Goal: Information Seeking & Learning: Check status

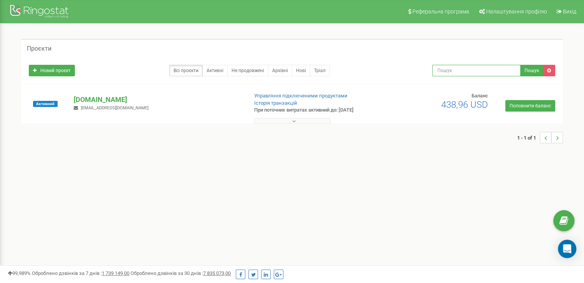
click at [455, 73] on input "text" at bounding box center [476, 71] width 88 height 12
paste input "0930354852"
type input "0930354852"
click at [528, 69] on button "Пошук" at bounding box center [531, 71] width 23 height 12
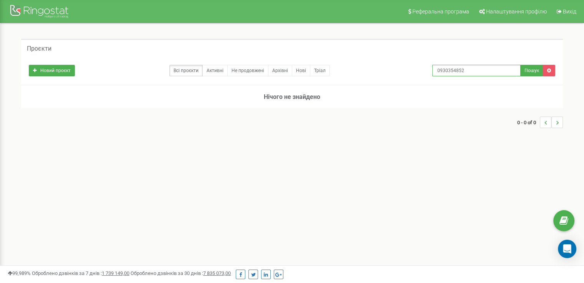
click at [481, 69] on input "0930354852" at bounding box center [476, 71] width 88 height 12
type input "0"
click at [212, 70] on link "Активні" at bounding box center [214, 71] width 25 height 12
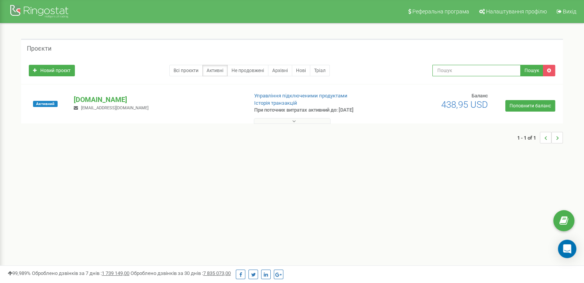
click at [480, 70] on input "text" at bounding box center [476, 71] width 88 height 12
click at [290, 122] on button at bounding box center [292, 121] width 77 height 6
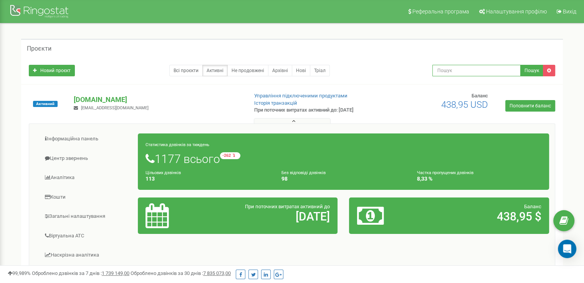
click at [475, 74] on input "text" at bounding box center [476, 71] width 88 height 12
paste input "0930354852"
type input "0930354852"
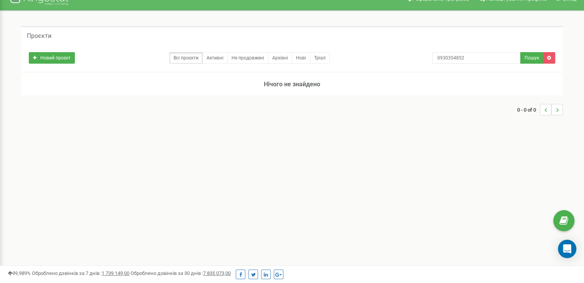
scroll to position [11, 0]
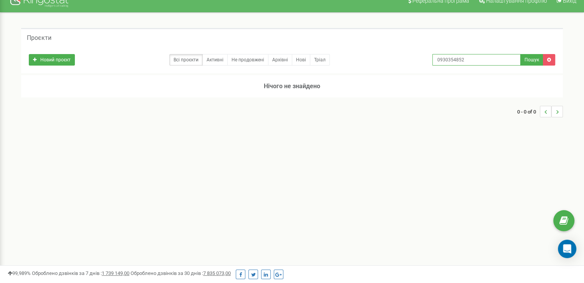
drag, startPoint x: 479, startPoint y: 56, endPoint x: 379, endPoint y: 79, distance: 102.8
click at [379, 79] on div "Проєкти Новий проєкт Всі проєкти Активні Не продовжені Архівні Нові Тріал 09303…" at bounding box center [291, 76] width 553 height 97
click at [215, 59] on link "Активні" at bounding box center [214, 60] width 25 height 12
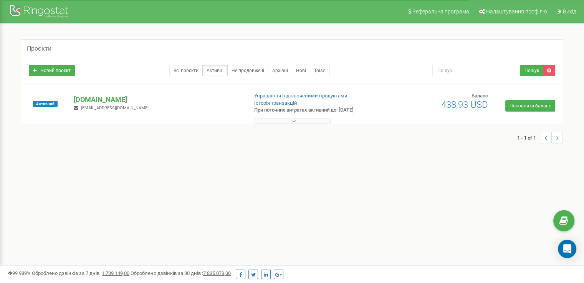
click at [96, 96] on p "[DOMAIN_NAME]" at bounding box center [158, 100] width 168 height 10
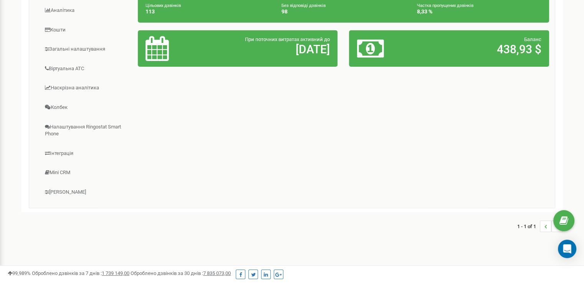
scroll to position [169, 0]
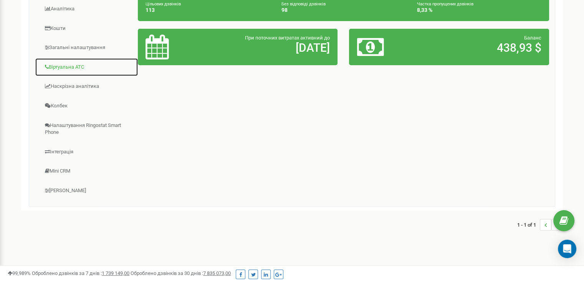
click at [66, 63] on link "Віртуальна АТС" at bounding box center [86, 67] width 103 height 19
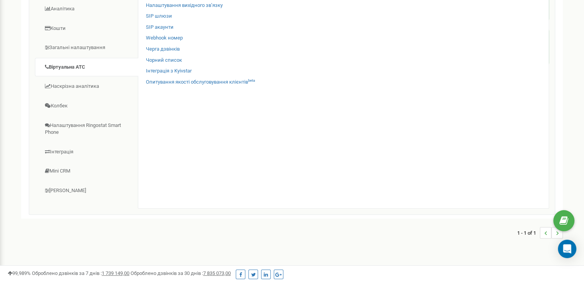
click at [199, 33] on div "SIP акаунти" at bounding box center [343, 29] width 395 height 11
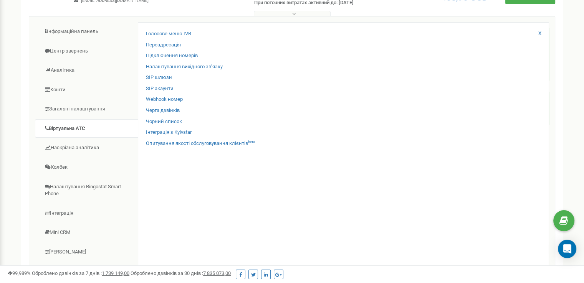
scroll to position [92, 0]
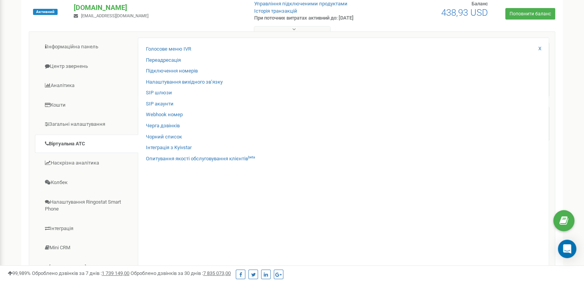
click at [294, 31] on icon at bounding box center [293, 28] width 3 height 5
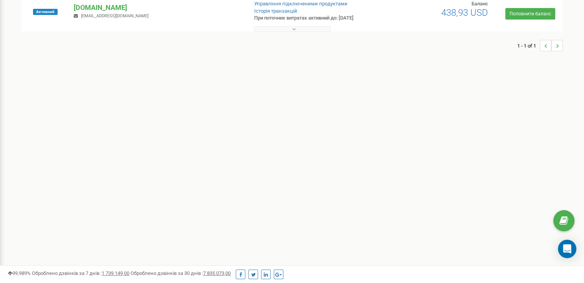
click at [294, 31] on icon at bounding box center [293, 28] width 3 height 5
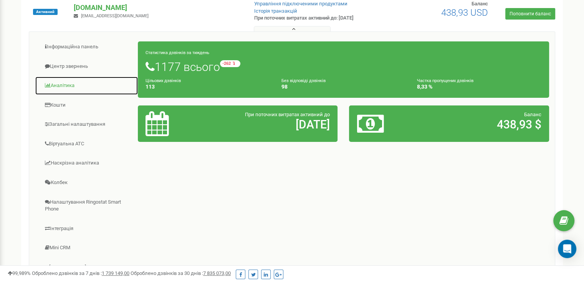
click at [58, 83] on link "Аналiтика" at bounding box center [86, 85] width 103 height 19
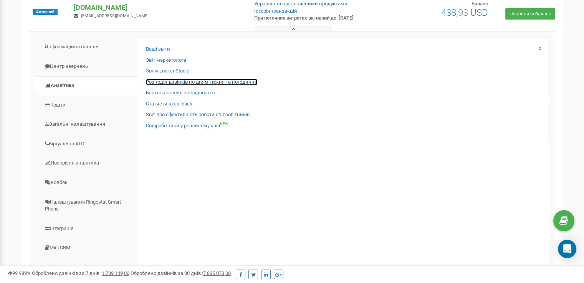
click at [194, 81] on link "Розподіл дзвінків по дням тижня та погодинно" at bounding box center [201, 82] width 111 height 7
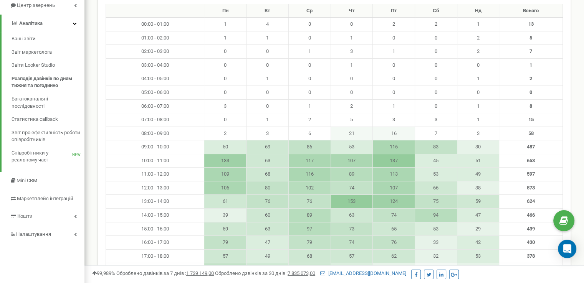
scroll to position [87, 0]
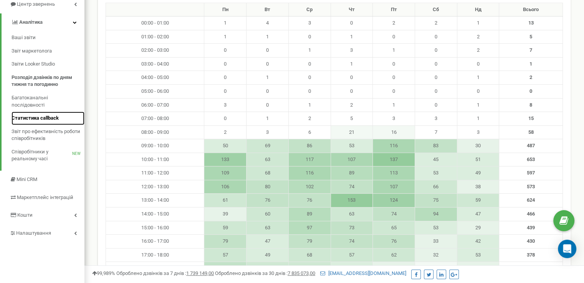
click at [40, 117] on span "Статистика callback" at bounding box center [35, 118] width 47 height 7
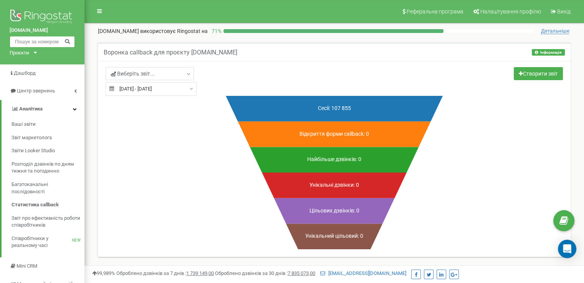
click at [37, 40] on input "text" at bounding box center [42, 42] width 65 height 12
paste input "0930354852"
type input "0930354852"
click at [68, 42] on icon at bounding box center [68, 40] width 6 height 5
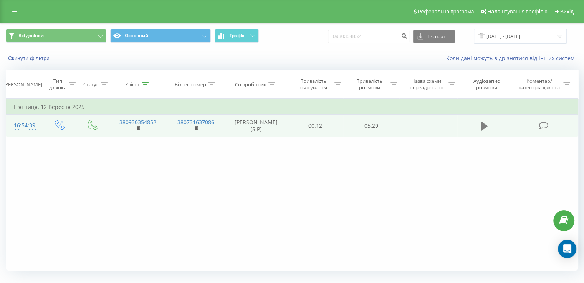
click at [482, 127] on icon at bounding box center [484, 126] width 7 height 9
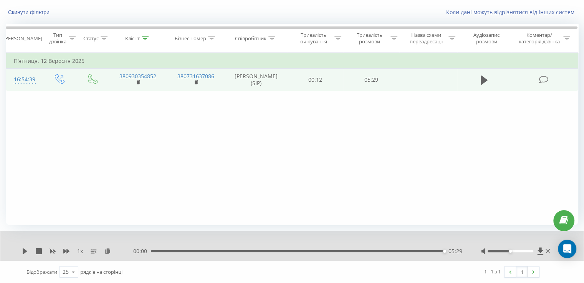
scroll to position [46, 0]
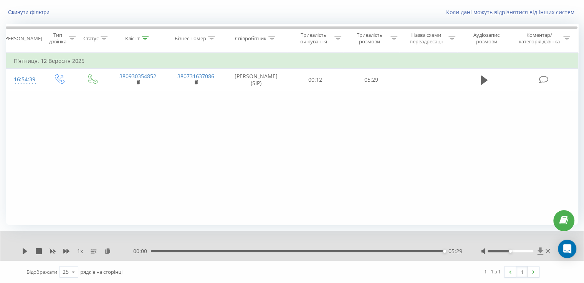
click at [538, 250] on icon at bounding box center [540, 252] width 7 height 8
